Goal: Information Seeking & Learning: Check status

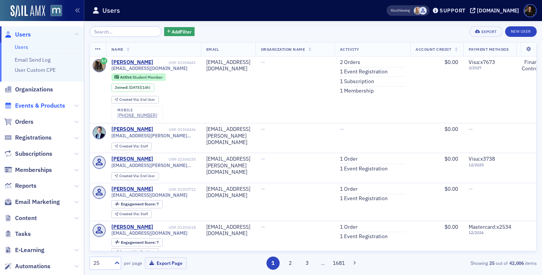
click at [29, 108] on span "Events & Products" at bounding box center [40, 106] width 50 height 8
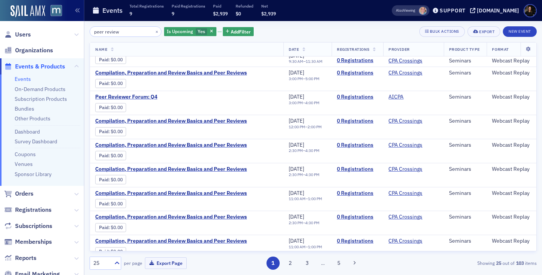
scroll to position [166, 0]
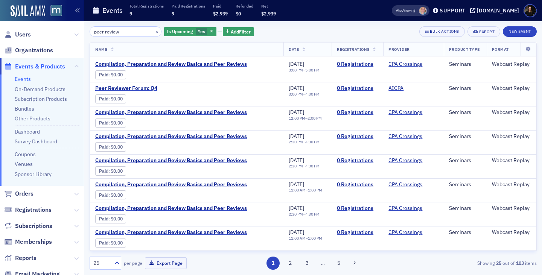
type input "peer review"
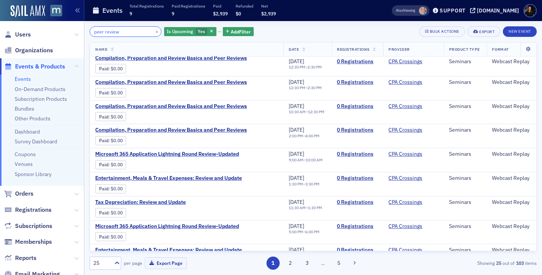
scroll to position [406, 0]
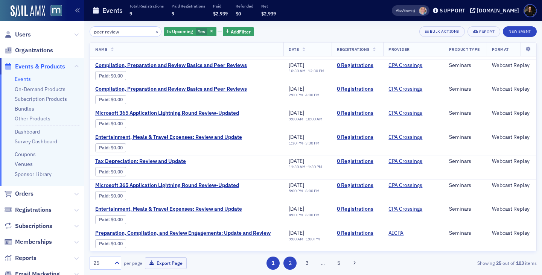
click at [290, 267] on button "2" at bounding box center [290, 263] width 13 height 13
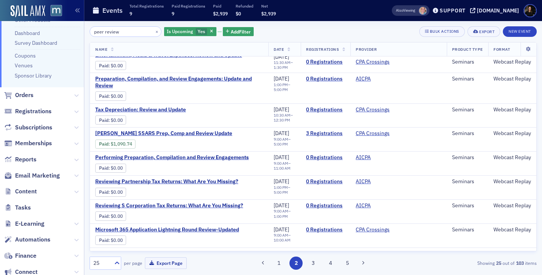
scroll to position [100, 0]
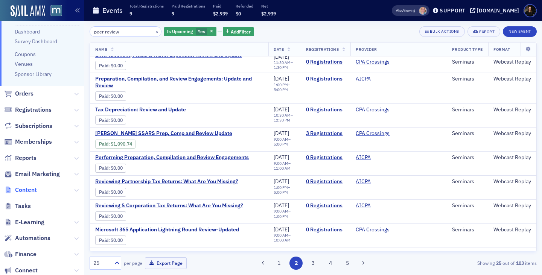
click at [25, 188] on span "Content" at bounding box center [26, 190] width 22 height 8
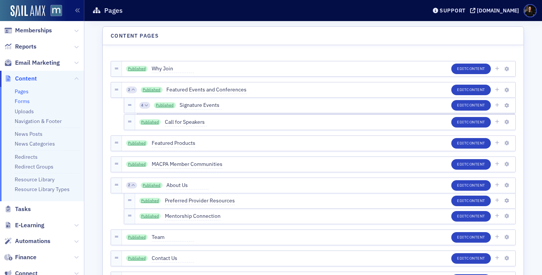
click at [25, 105] on link "Forms" at bounding box center [22, 101] width 15 height 7
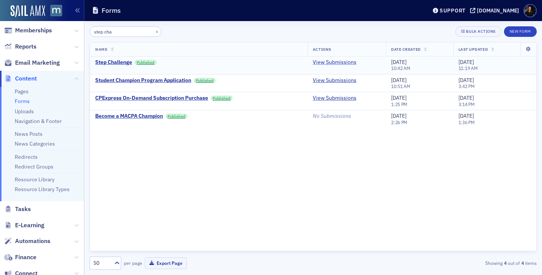
type input "step cha"
click at [335, 64] on link "View Submissions" at bounding box center [335, 62] width 44 height 7
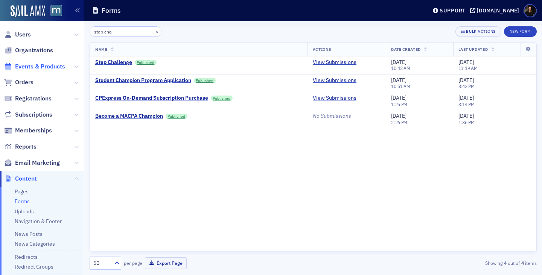
click at [30, 67] on span "Events & Products" at bounding box center [40, 67] width 50 height 8
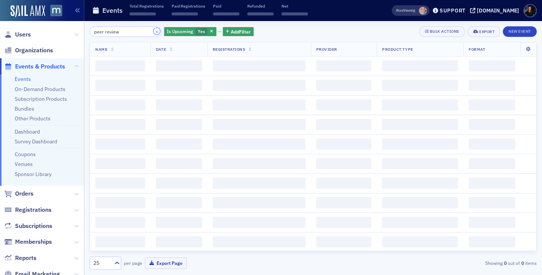
click at [154, 31] on button "×" at bounding box center [157, 31] width 7 height 7
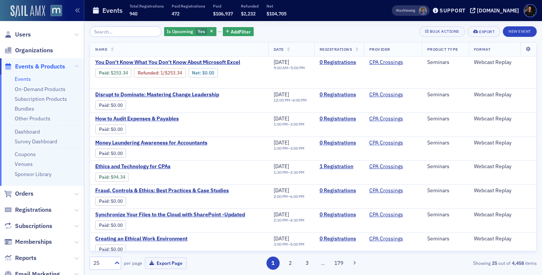
click at [29, 10] on img at bounding box center [28, 11] width 35 height 12
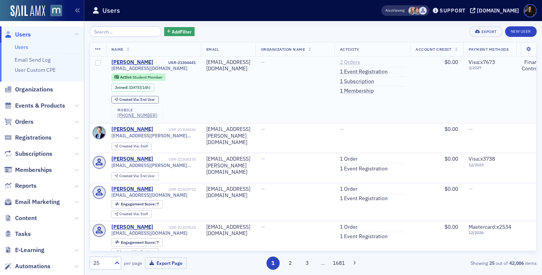
click at [360, 66] on link "2 Orders" at bounding box center [350, 62] width 20 height 7
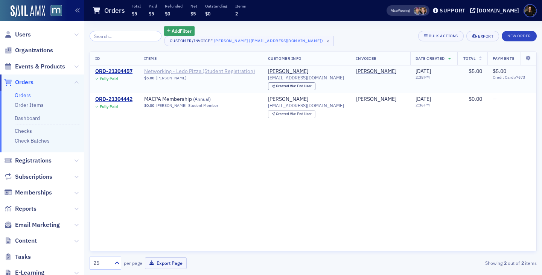
click at [162, 68] on span "Networking - Ledo Pizza (Student Registration)" at bounding box center [199, 71] width 111 height 7
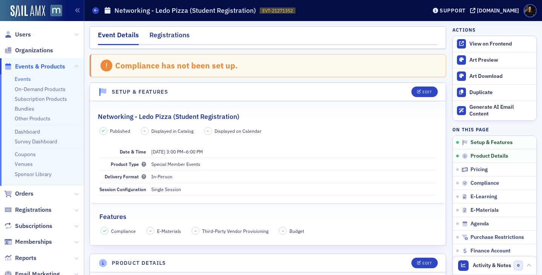
click at [163, 30] on div "Registrations" at bounding box center [169, 37] width 40 height 14
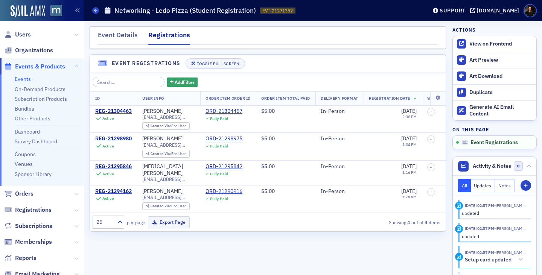
click at [355, 253] on div "Event Details Registrations Event Registrations Toggle Full Screen Add Filter I…" at bounding box center [268, 148] width 357 height 244
